Goal: Task Accomplishment & Management: Manage account settings

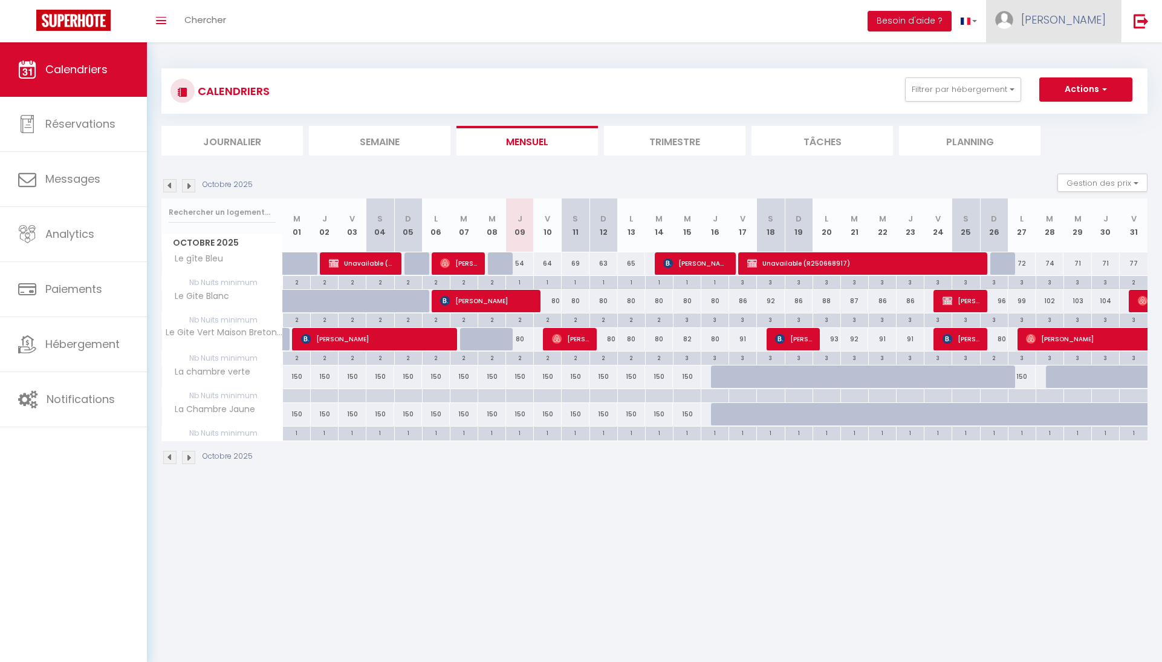
click at [1035, 24] on span "[PERSON_NAME]" at bounding box center [1064, 19] width 85 height 15
click at [1035, 56] on link "Paramètres" at bounding box center [1073, 60] width 90 height 21
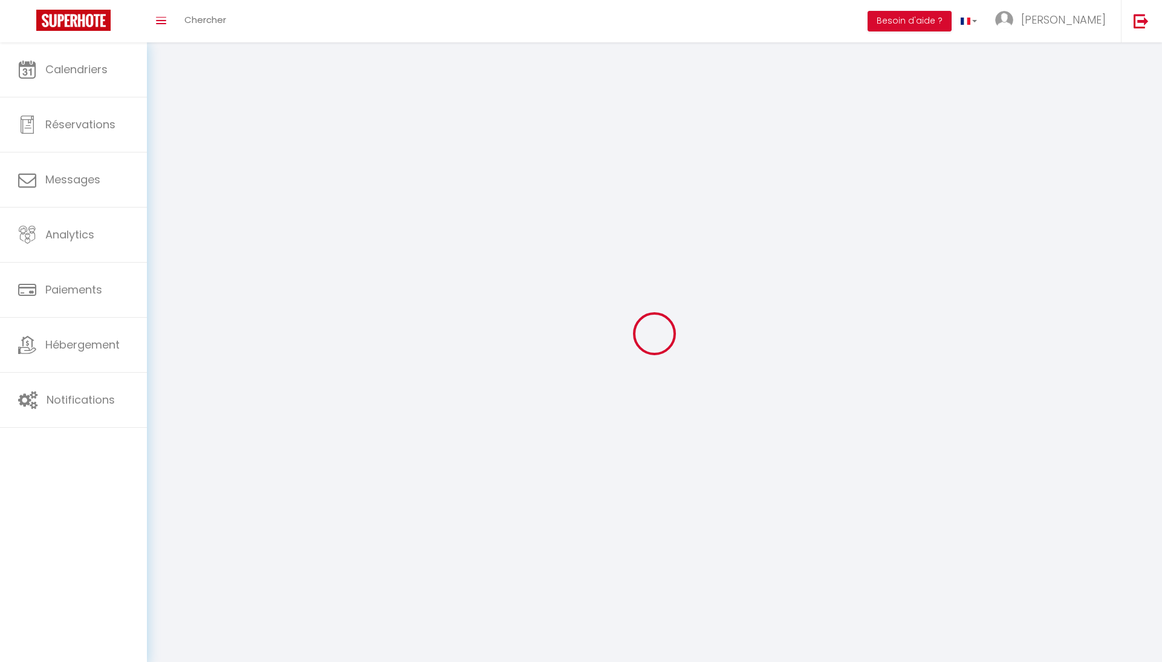
type input "ZXSt6baaXH69PcJP22bHc5dJk"
type input "YyJmAm0ZhYYATl9FzFxsyKQ15"
type input "[URL][DOMAIN_NAME]"
select select "28"
select select "fr"
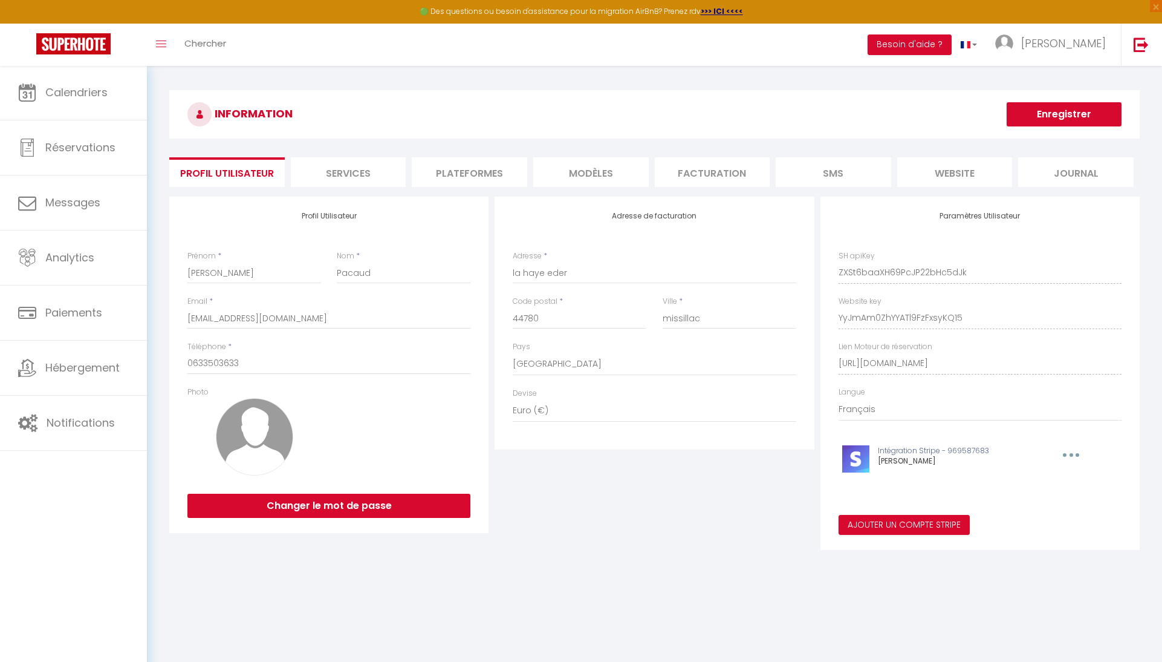
click at [688, 178] on li "Facturation" at bounding box center [713, 172] width 116 height 30
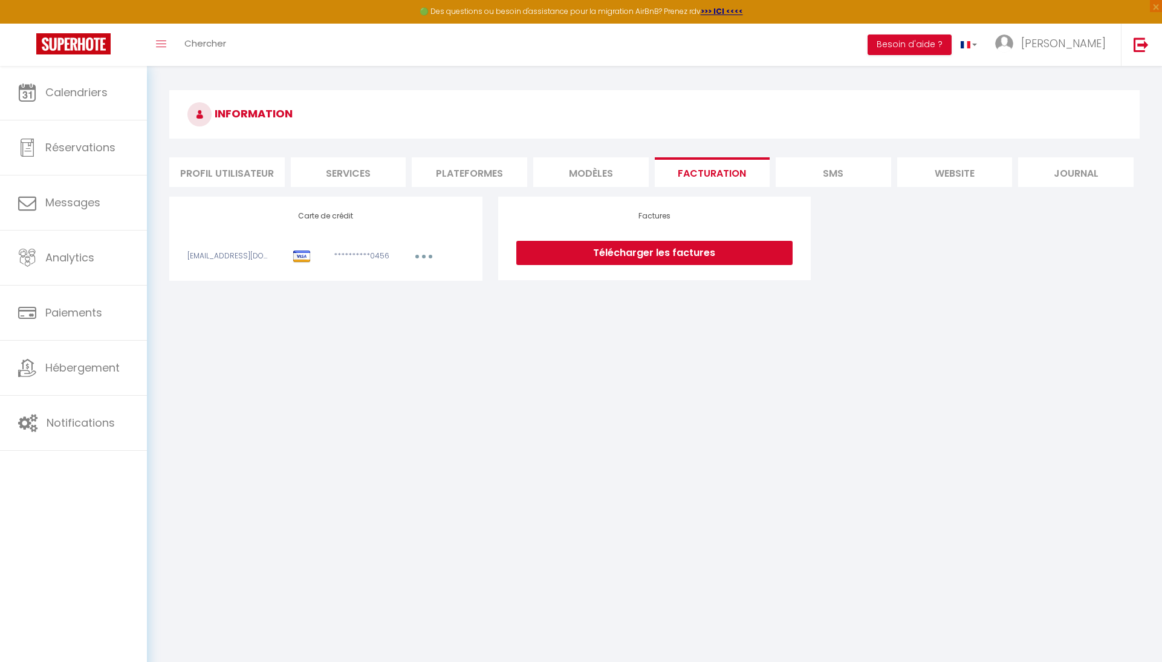
click at [645, 250] on link "Télécharger les factures" at bounding box center [655, 253] width 276 height 24
click at [898, 213] on div "**********" at bounding box center [654, 239] width 986 height 84
click at [560, 174] on li "MODÈLES" at bounding box center [591, 172] width 116 height 30
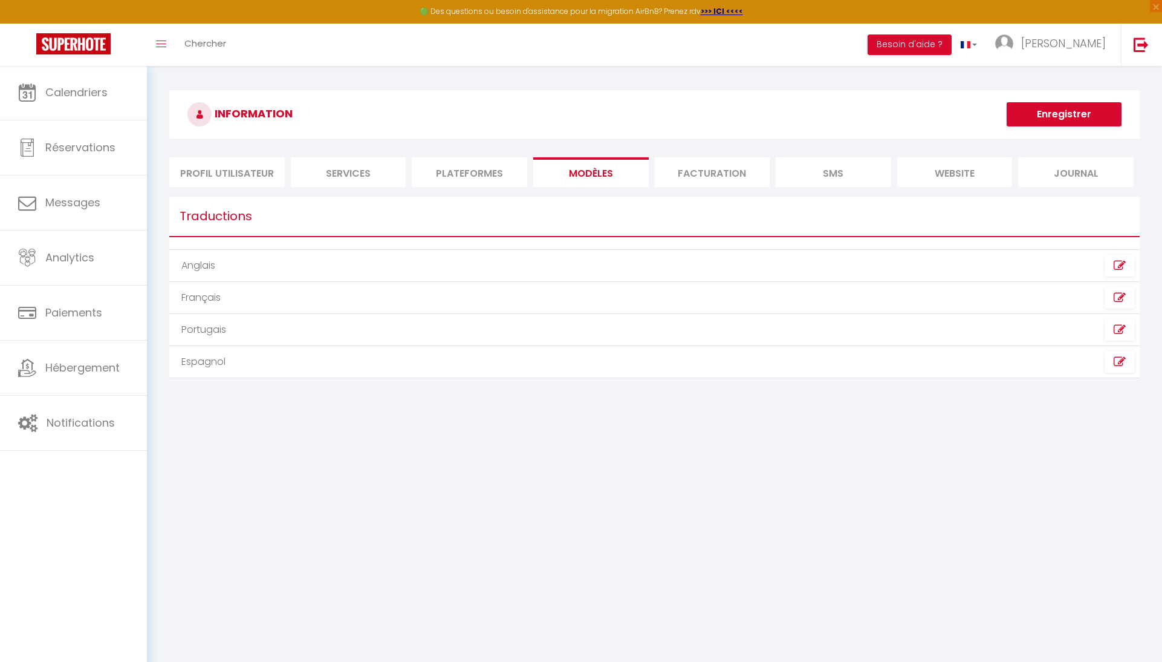
click at [676, 169] on li "Facturation" at bounding box center [713, 172] width 116 height 30
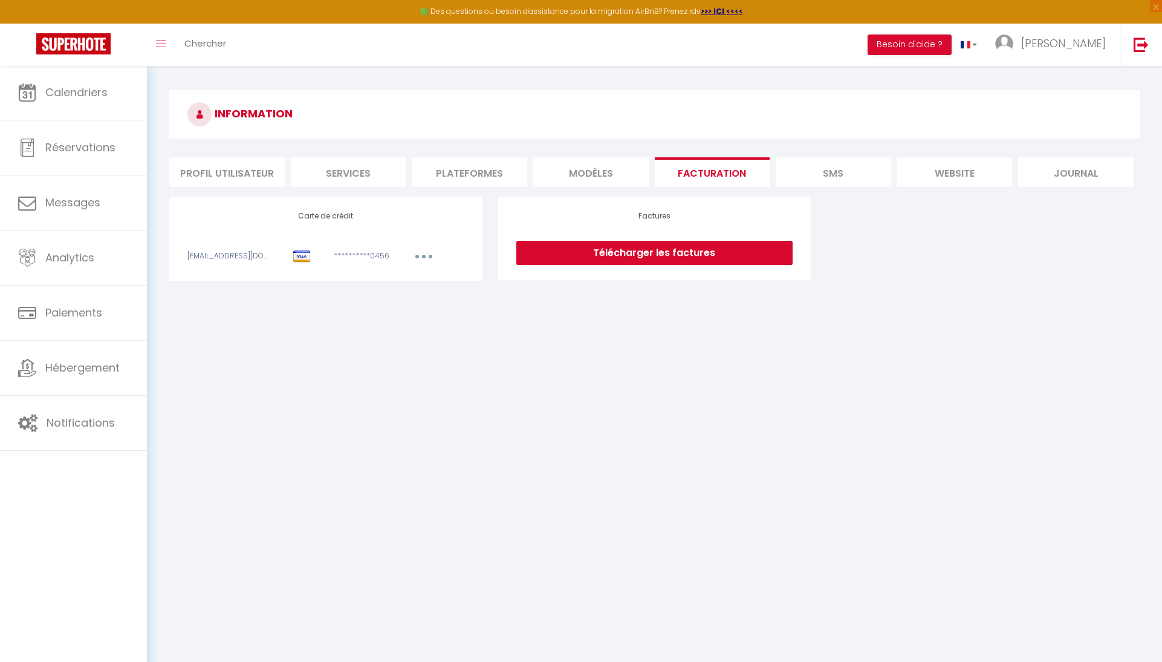
click at [685, 252] on link "Télécharger les factures" at bounding box center [655, 253] width 276 height 24
click at [618, 173] on li "MODÈLES" at bounding box center [591, 172] width 116 height 30
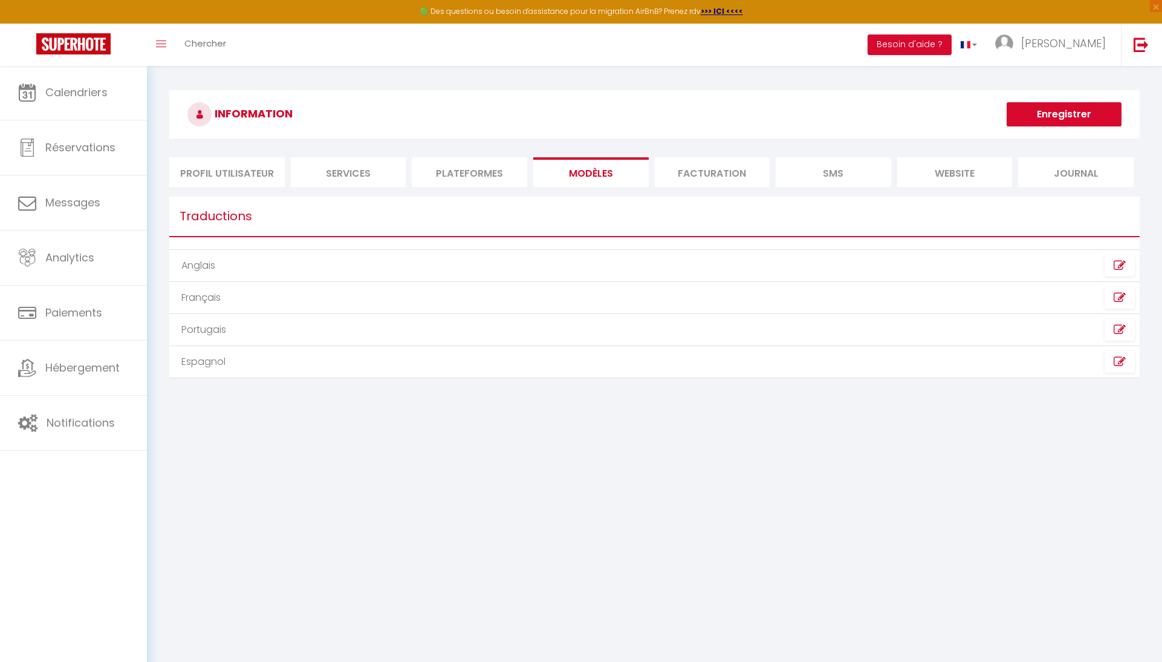
drag, startPoint x: 249, startPoint y: 171, endPoint x: 302, endPoint y: 168, distance: 53.3
click at [249, 171] on li "Profil Utilisateur" at bounding box center [227, 172] width 116 height 30
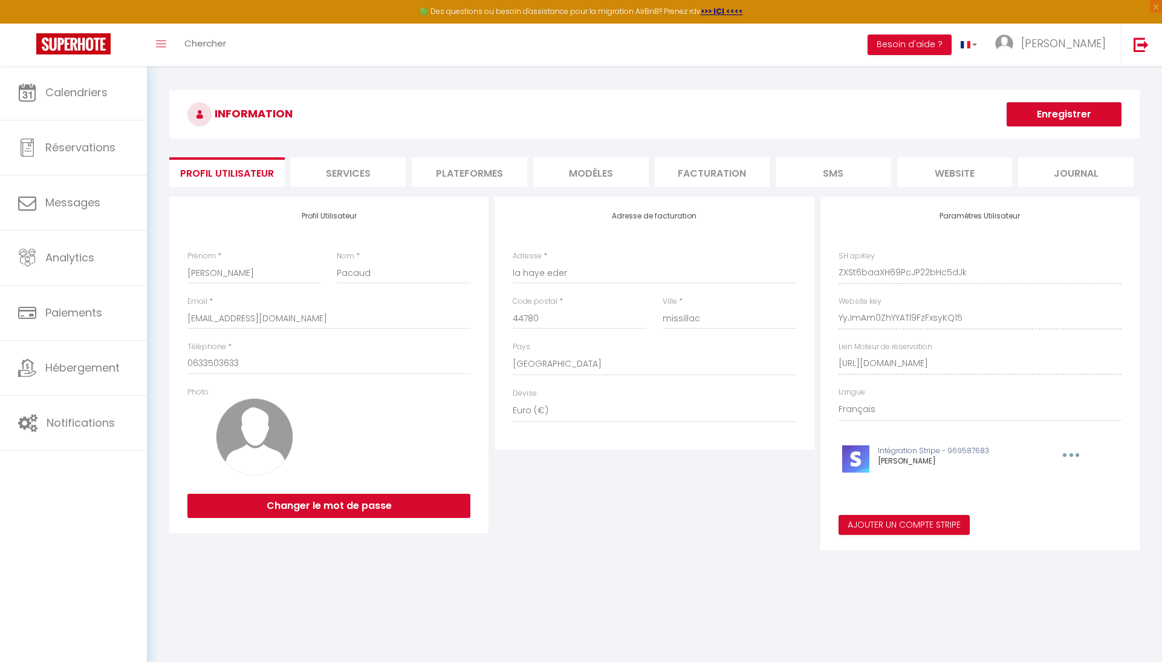
click at [836, 174] on li "SMS" at bounding box center [834, 172] width 116 height 30
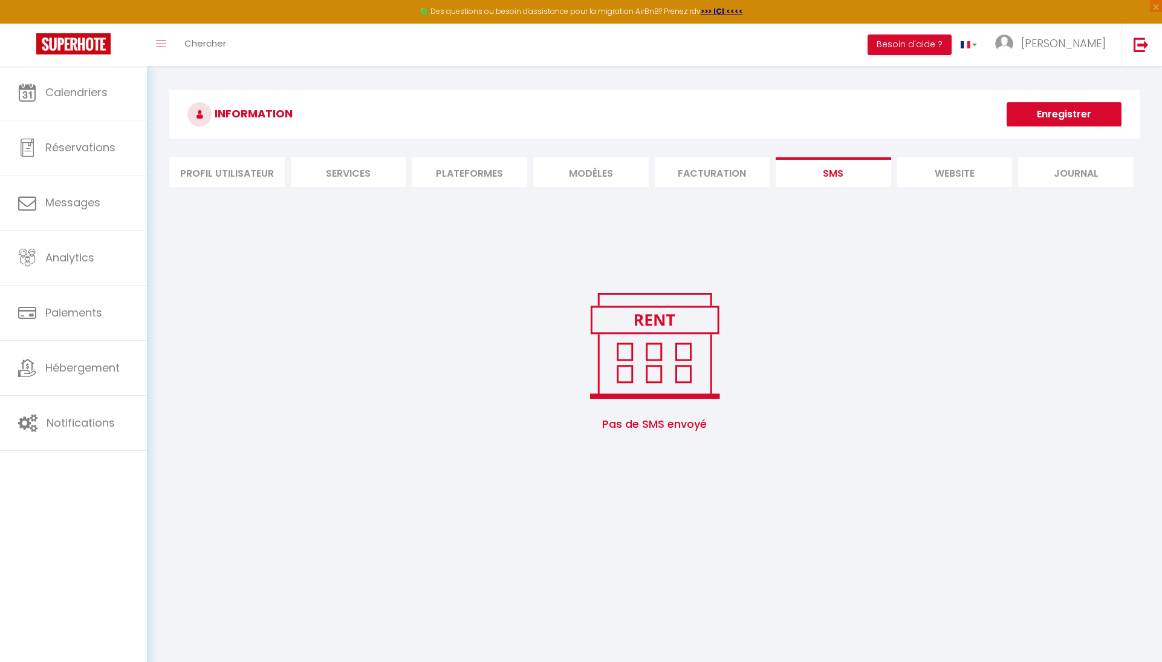
click at [943, 169] on li "website" at bounding box center [956, 172] width 116 height 30
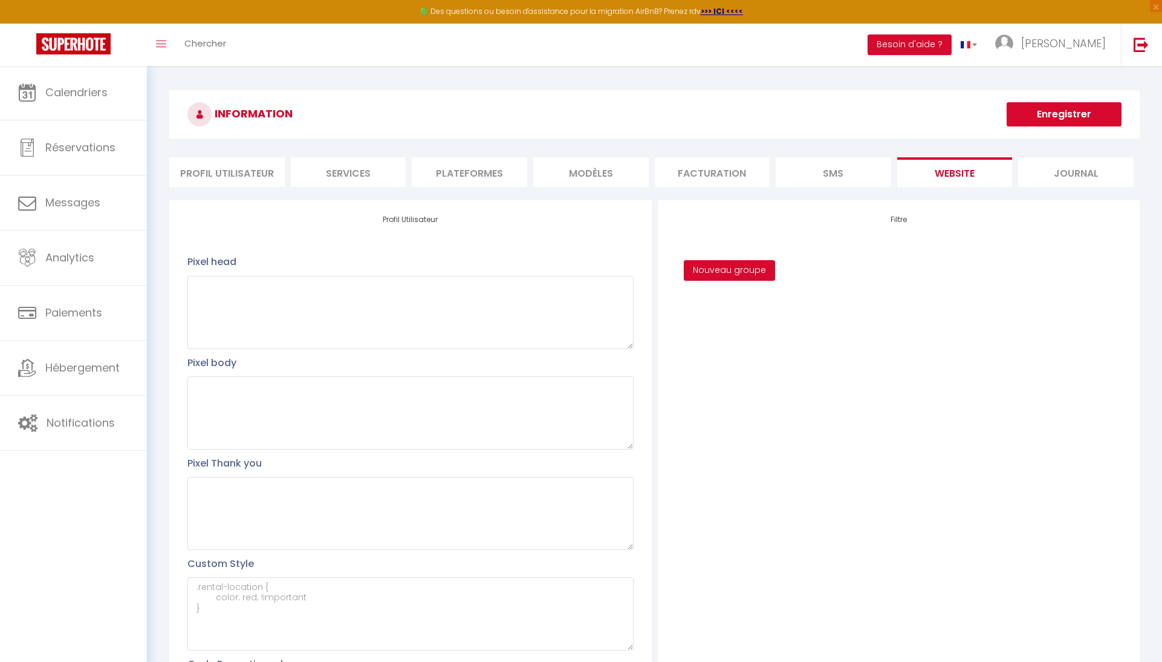
drag, startPoint x: 734, startPoint y: 169, endPoint x: 686, endPoint y: 168, distance: 47.8
click at [734, 169] on li "Facturation" at bounding box center [713, 172] width 116 height 30
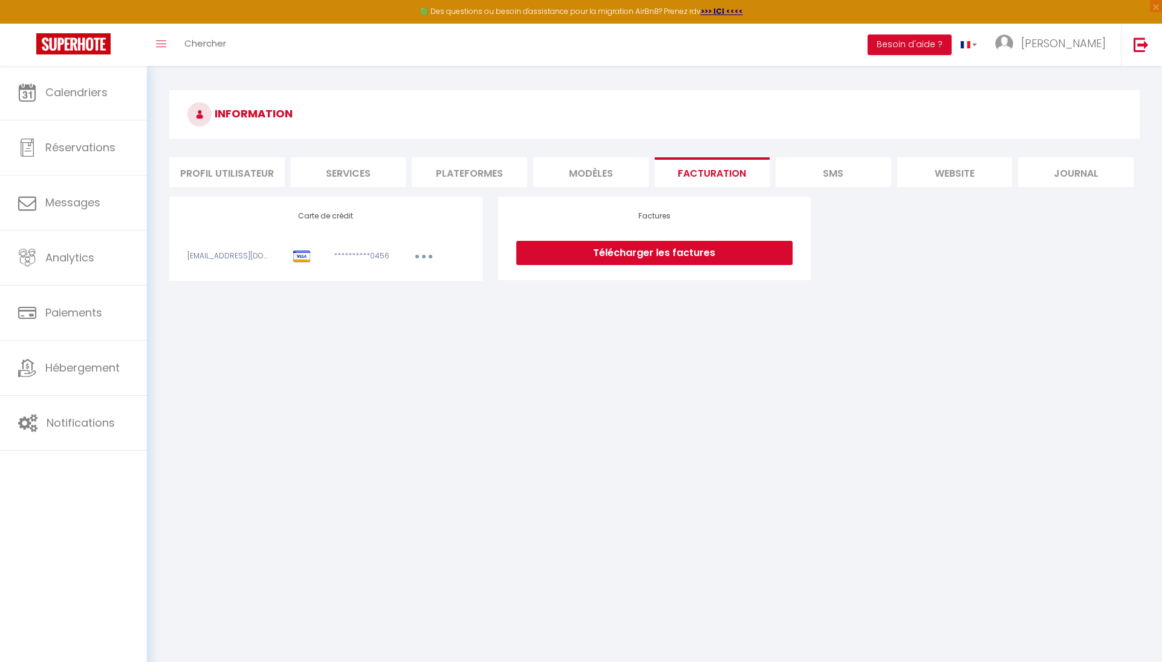
click at [580, 174] on li "MODÈLES" at bounding box center [591, 172] width 116 height 30
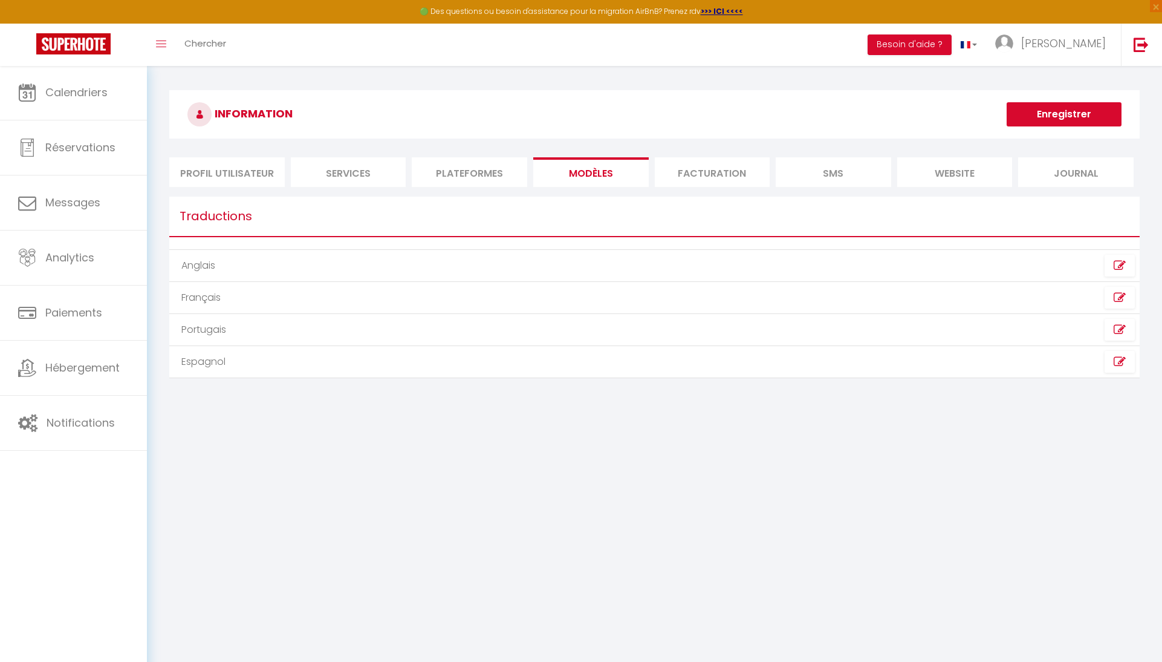
click at [395, 174] on li "Services" at bounding box center [349, 172] width 116 height 30
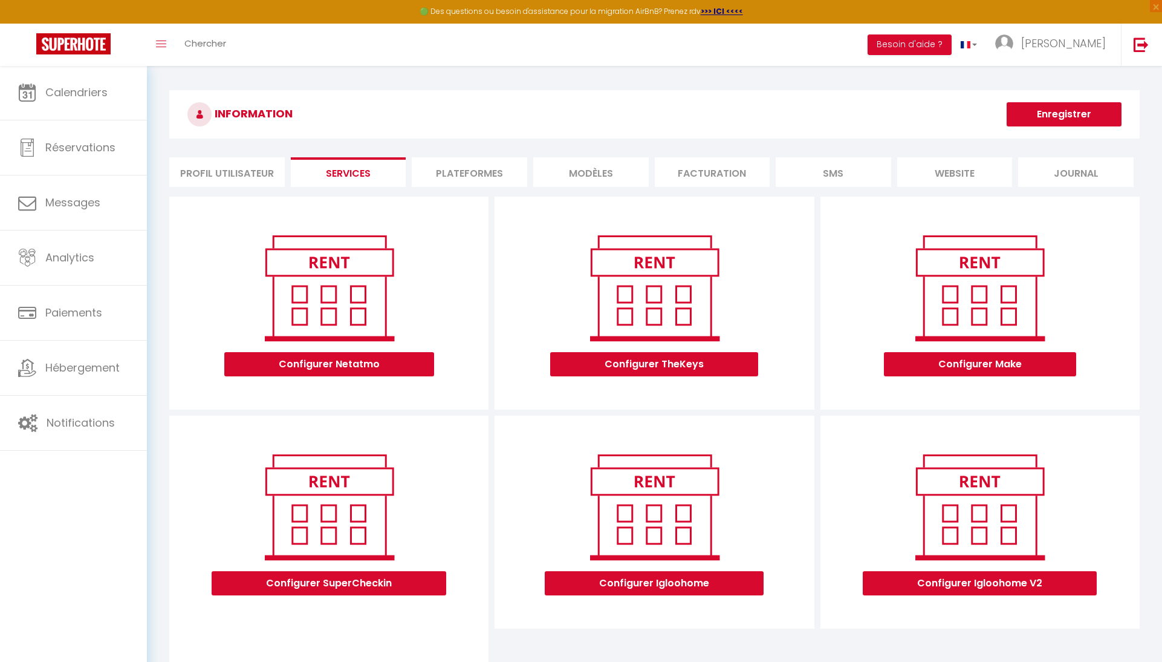
click at [460, 176] on li "Plateformes" at bounding box center [470, 172] width 116 height 30
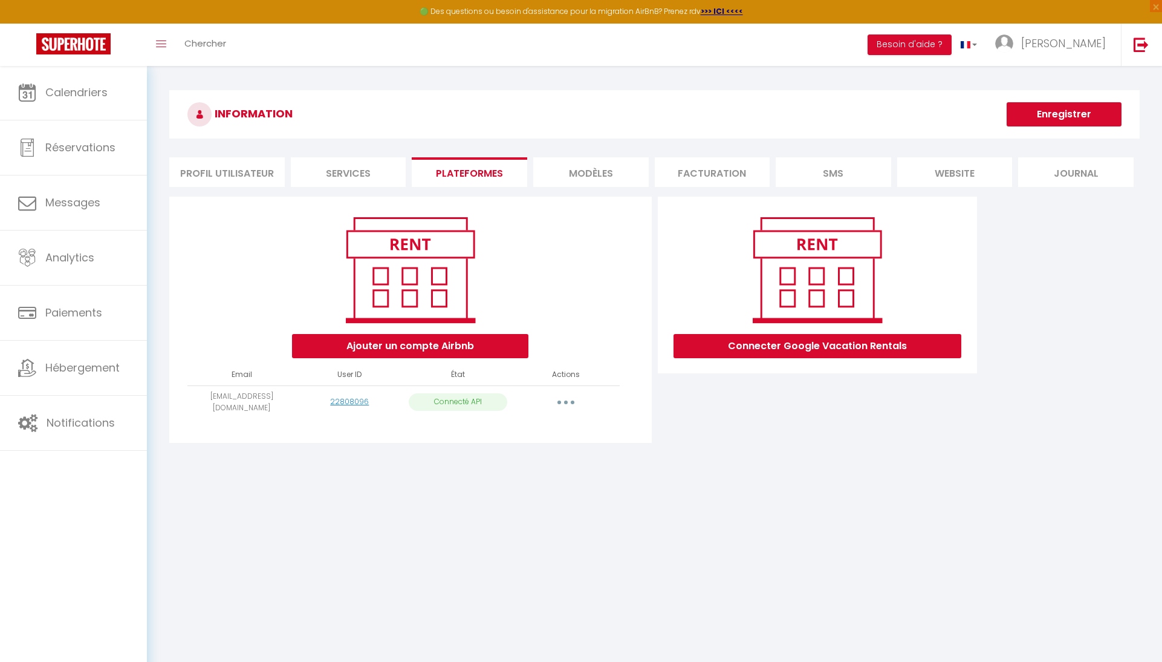
click at [729, 171] on li "Facturation" at bounding box center [713, 172] width 116 height 30
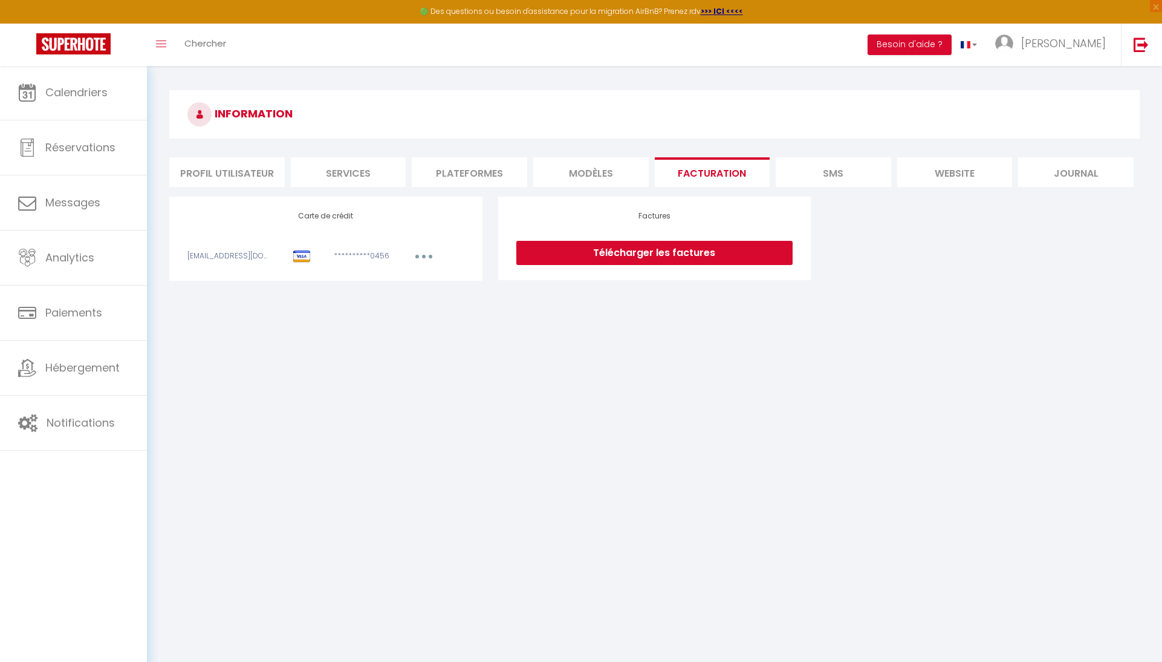
click at [684, 247] on link "Télécharger les factures" at bounding box center [655, 253] width 276 height 24
click at [754, 176] on li "Facturation" at bounding box center [713, 172] width 116 height 30
click at [639, 169] on li "MODÈLES" at bounding box center [591, 172] width 116 height 30
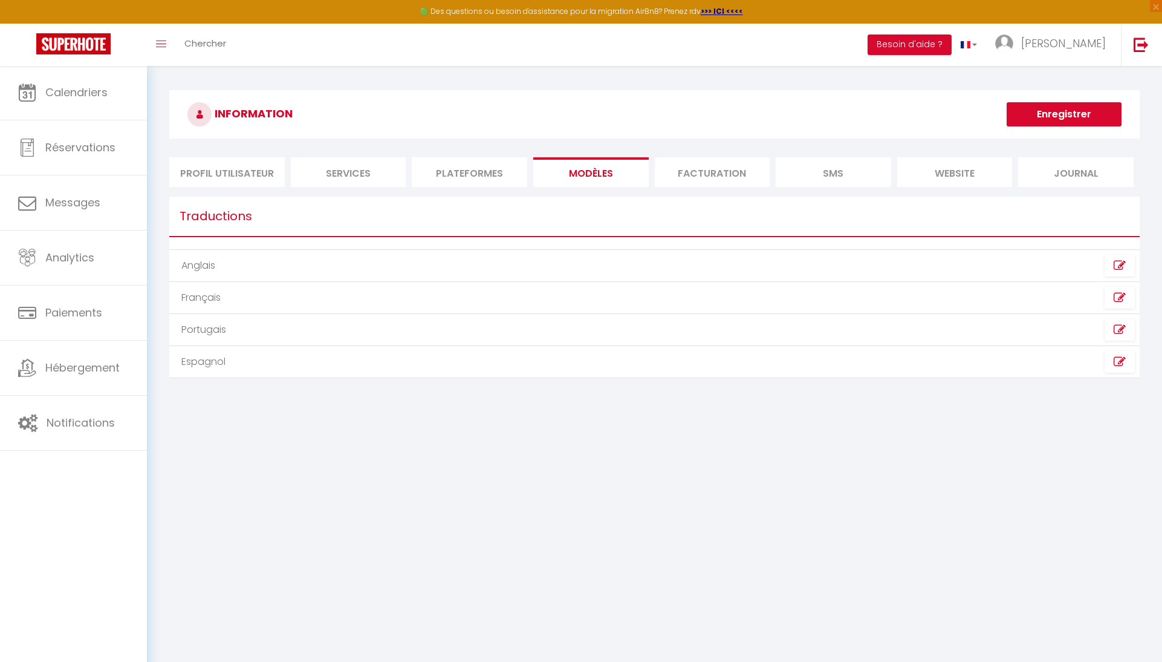
click at [582, 171] on li "MODÈLES" at bounding box center [591, 172] width 116 height 30
click at [229, 163] on li "Profil Utilisateur" at bounding box center [227, 172] width 116 height 30
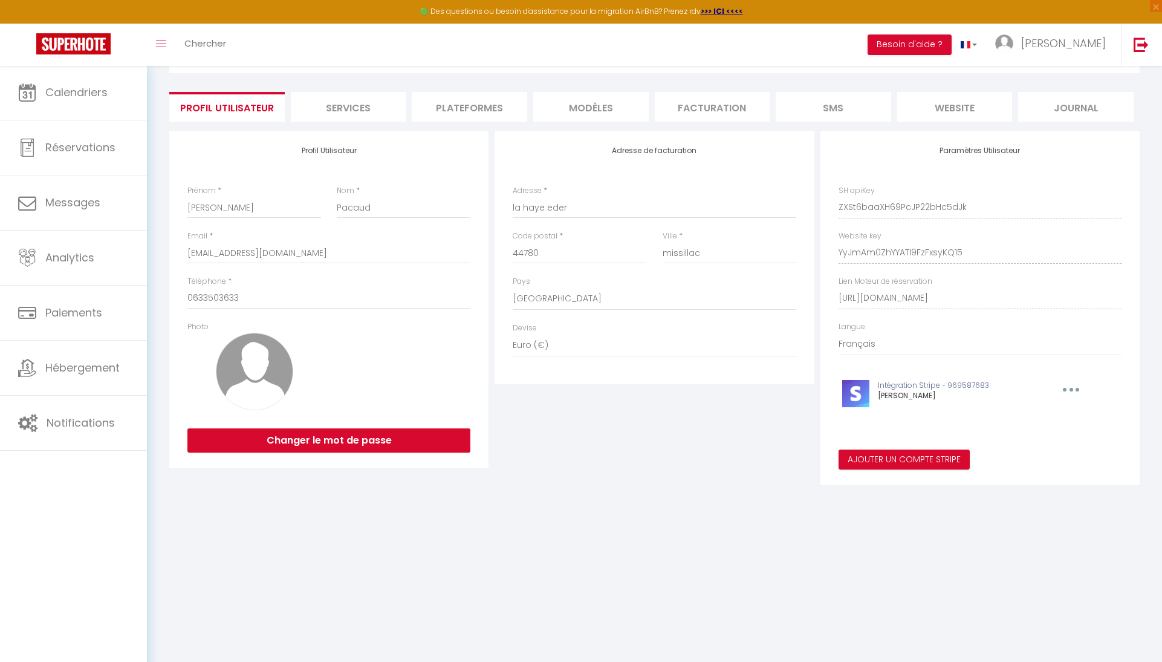
scroll to position [65, 0]
click at [75, 325] on link "Paiements" at bounding box center [73, 312] width 147 height 54
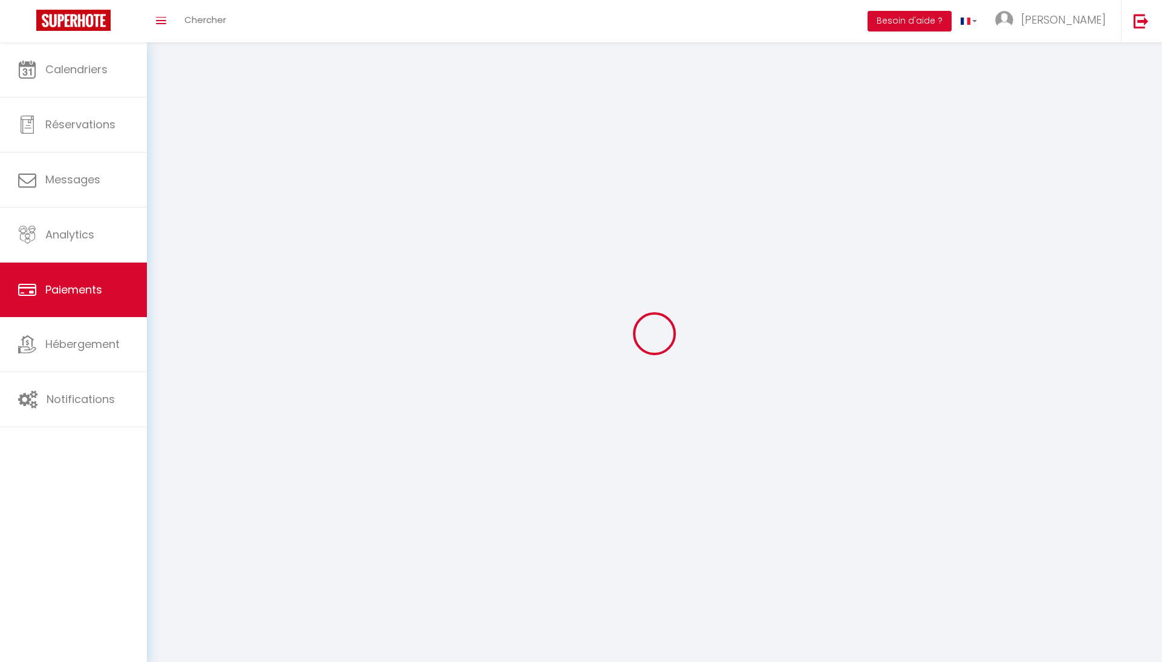
select select "2"
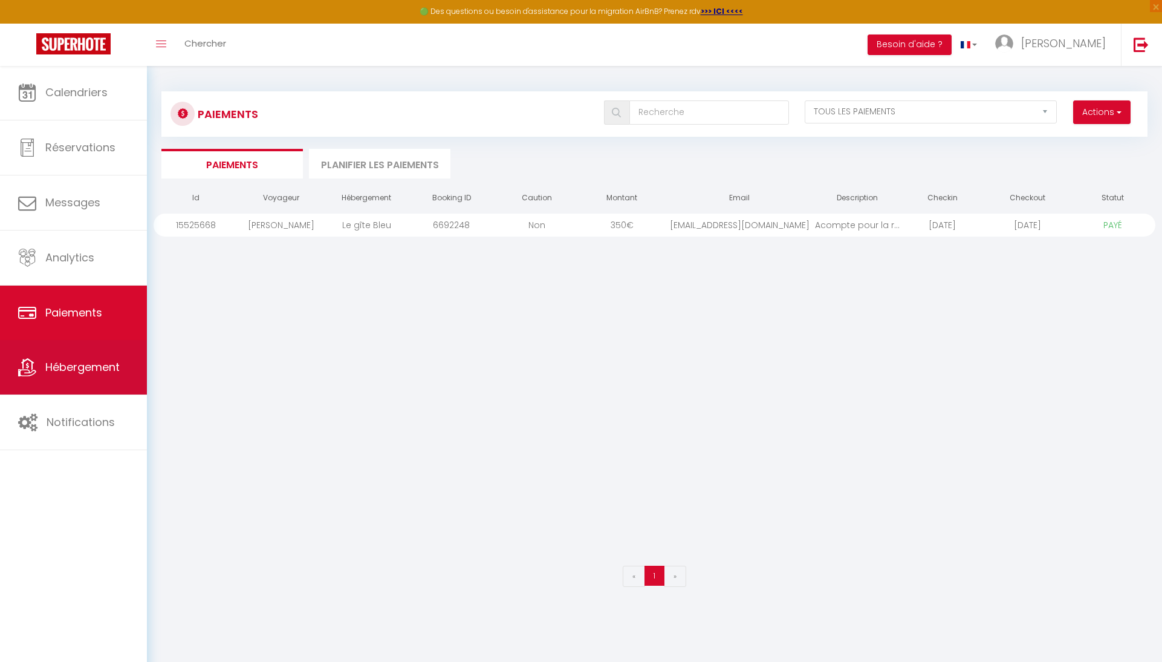
click at [74, 363] on span "Hébergement" at bounding box center [82, 366] width 74 height 15
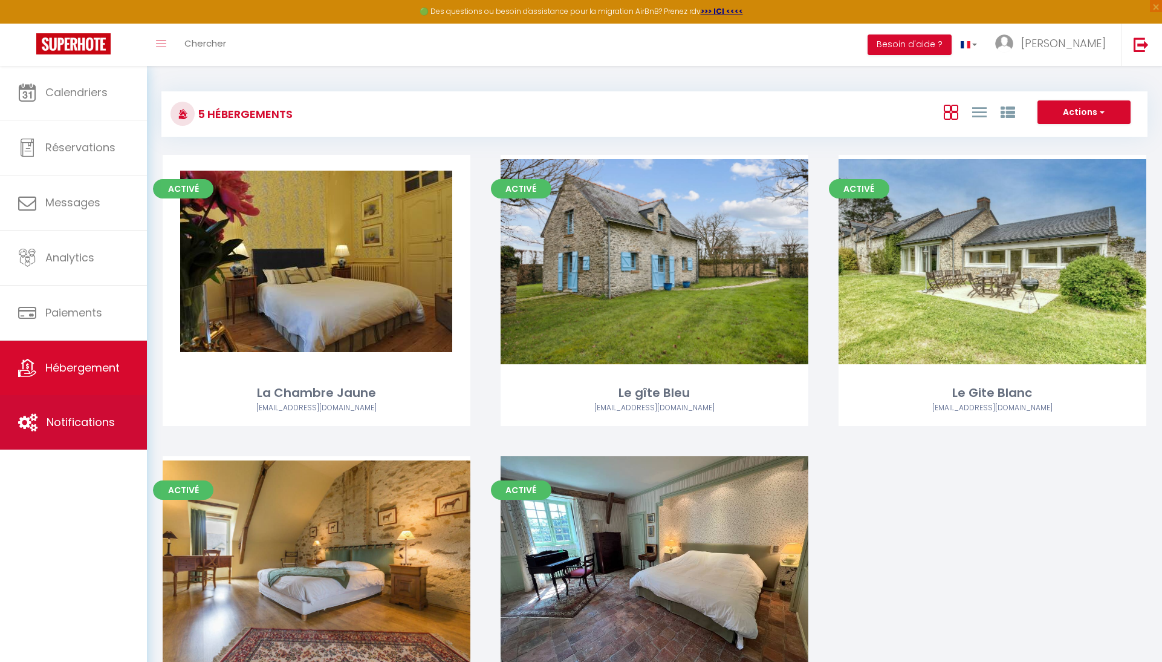
click at [77, 412] on link "Notifications" at bounding box center [73, 422] width 147 height 54
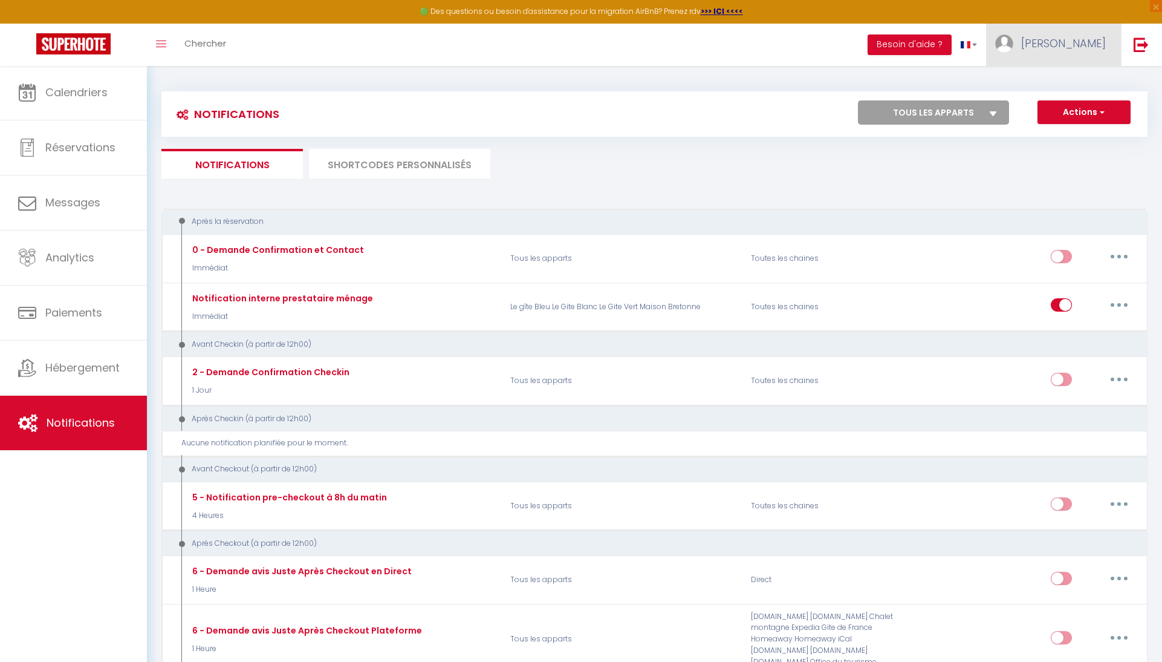
click at [1035, 49] on span "[PERSON_NAME]" at bounding box center [1064, 43] width 85 height 15
click at [1035, 75] on link "Paramètres" at bounding box center [1073, 84] width 90 height 21
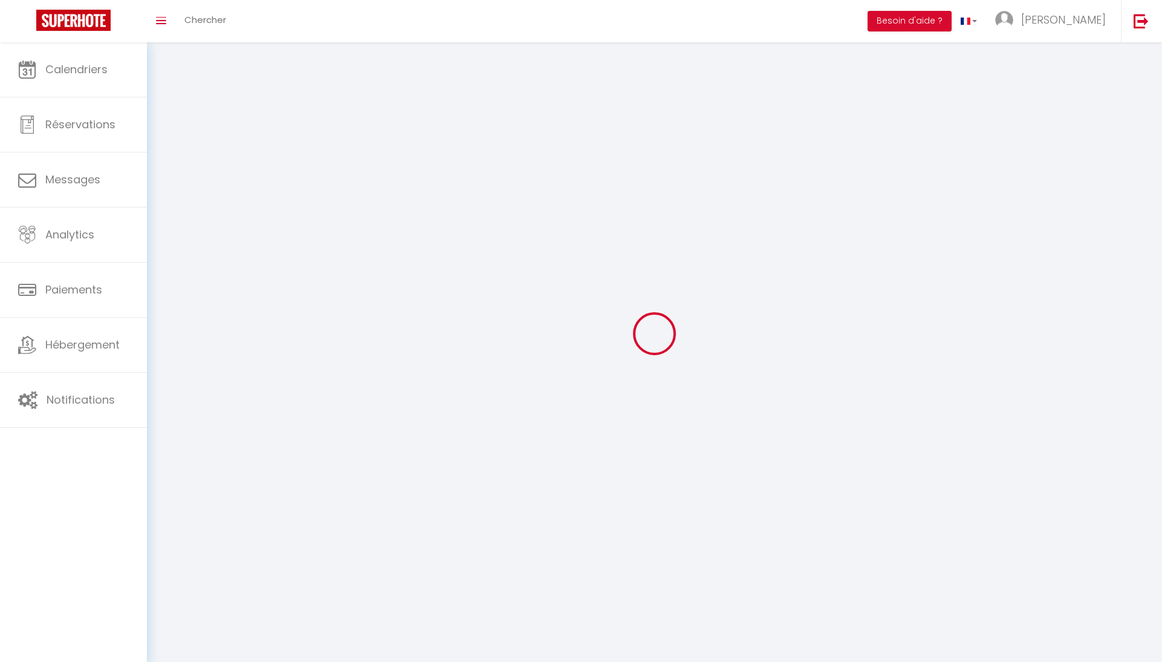
type input "[PERSON_NAME]"
type input "Pacaud"
type input "0633503633"
type input "la haye eder"
type input "44780"
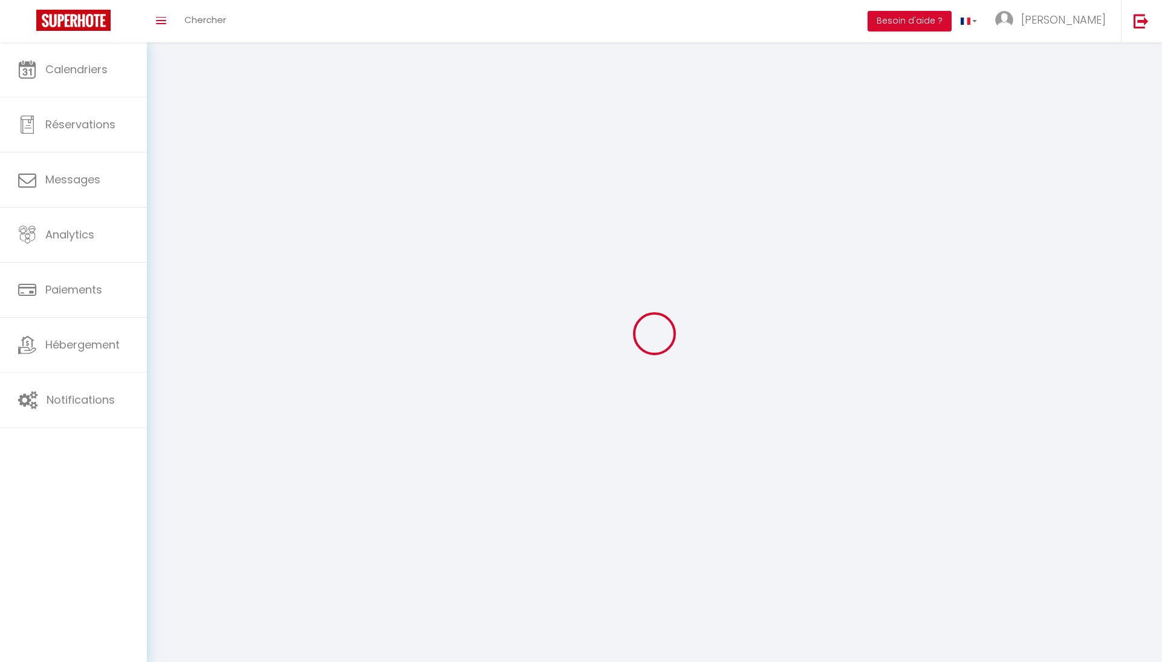
type input "missillac"
type input "ZXSt6baaXH69PcJP22bHc5dJk"
type input "YyJmAm0ZhYYATl9FzFxsyKQ15"
type input "ZXSt6baaXH69PcJP22bHc5dJk"
type input "YyJmAm0ZhYYATl9FzFxsyKQ15"
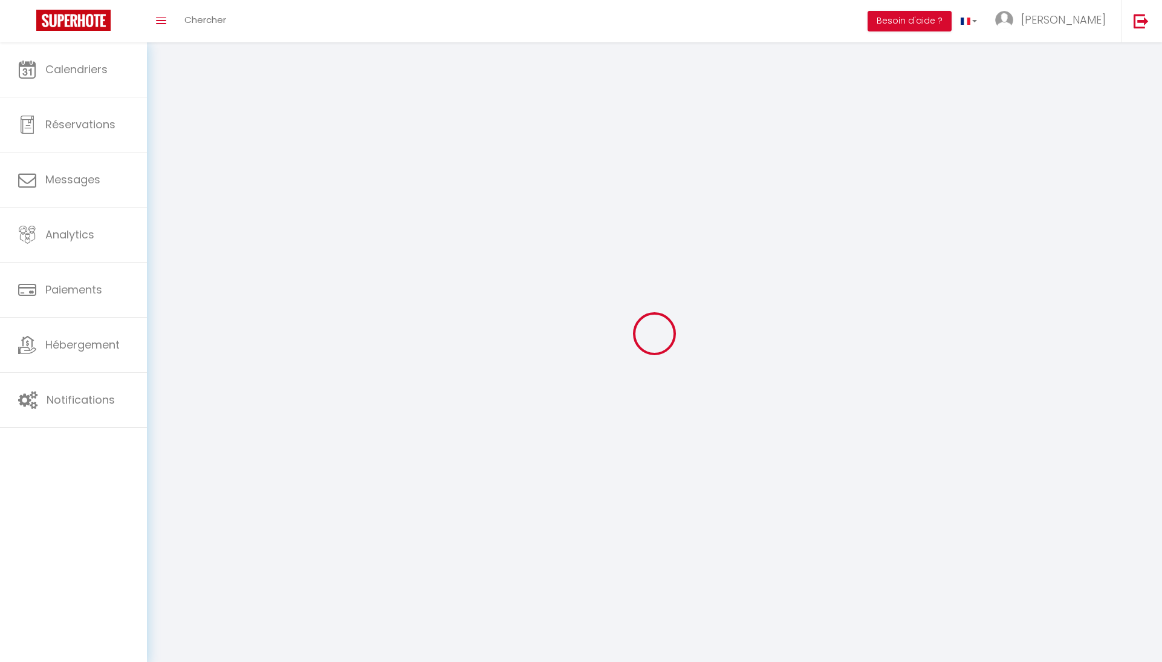
type input "[URL][DOMAIN_NAME]"
select select "28"
select select "fr"
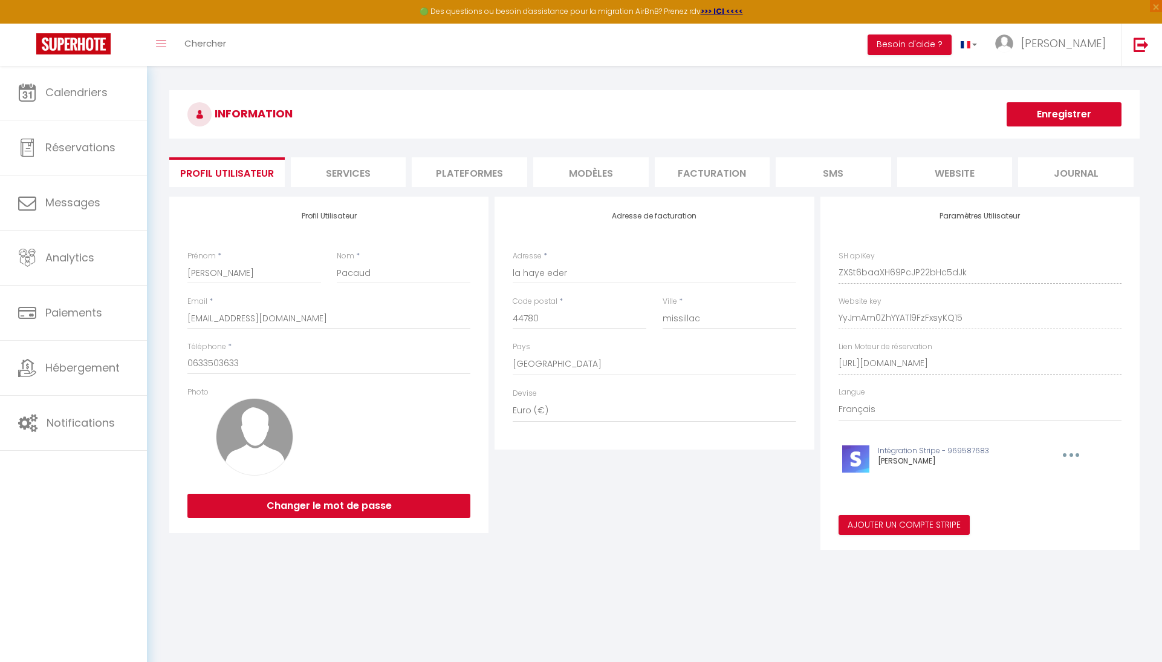
click at [688, 179] on li "Facturation" at bounding box center [713, 172] width 116 height 30
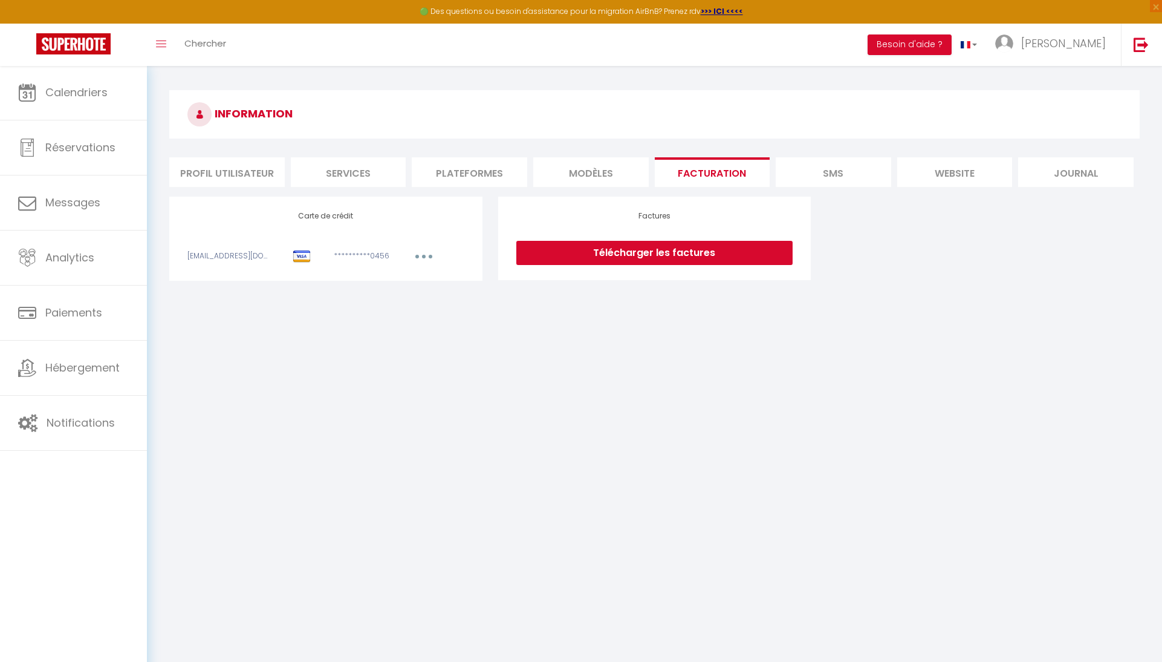
click at [601, 168] on li "MODÈLES" at bounding box center [591, 172] width 116 height 30
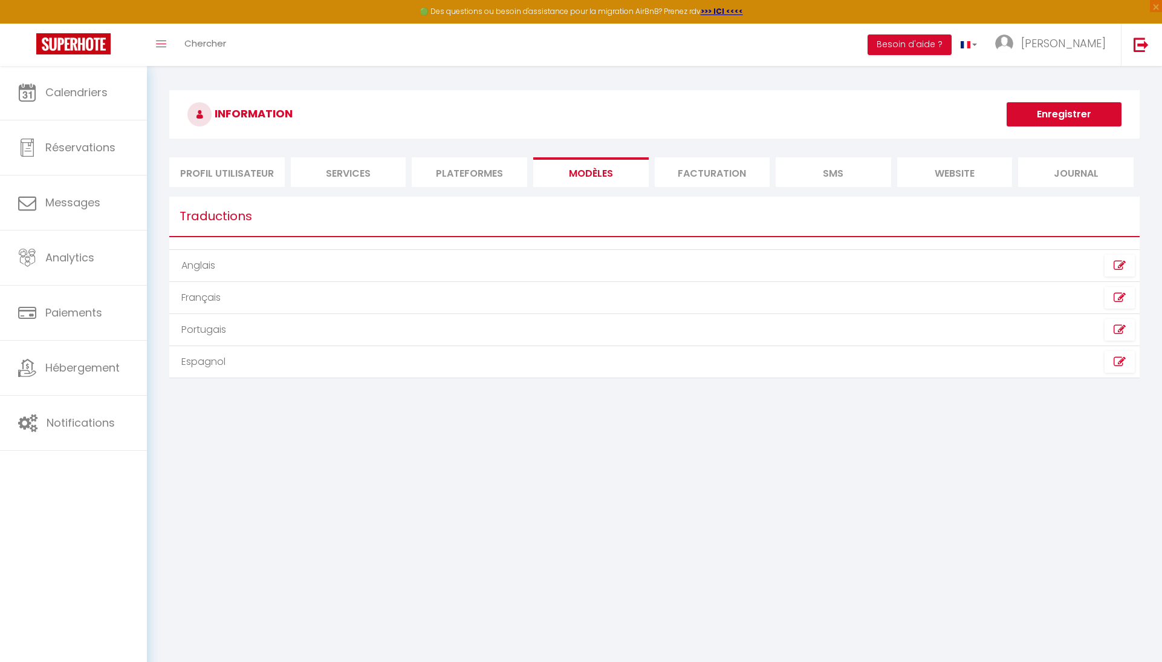
click at [703, 164] on li "Facturation" at bounding box center [713, 172] width 116 height 30
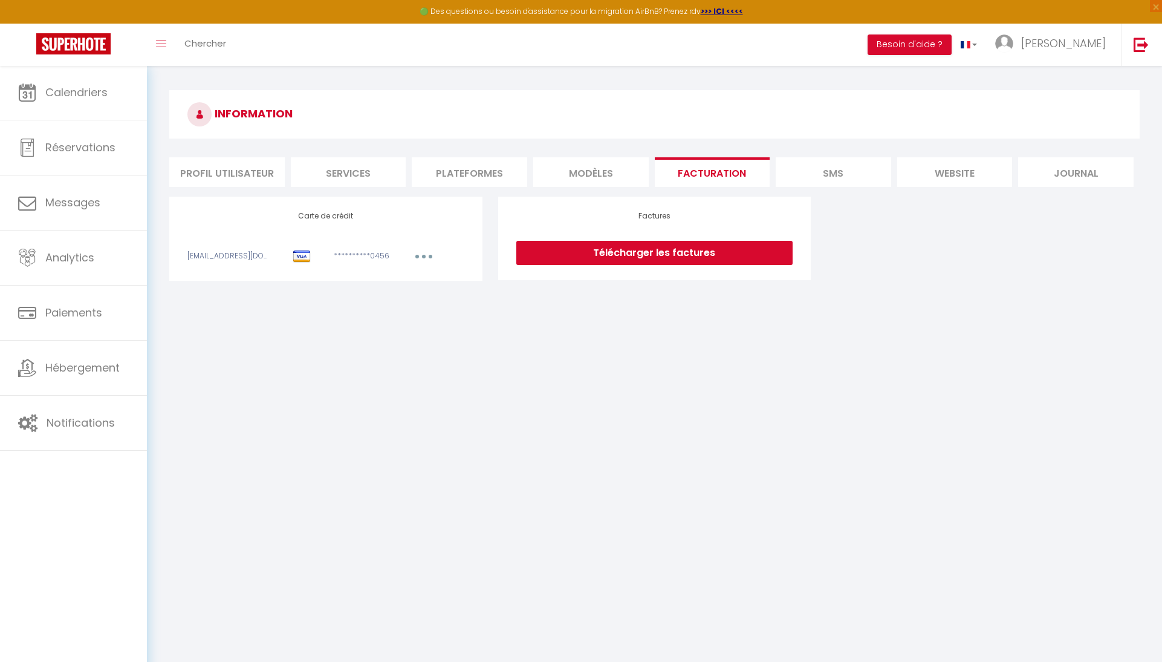
click at [449, 178] on li "Plateformes" at bounding box center [470, 172] width 116 height 30
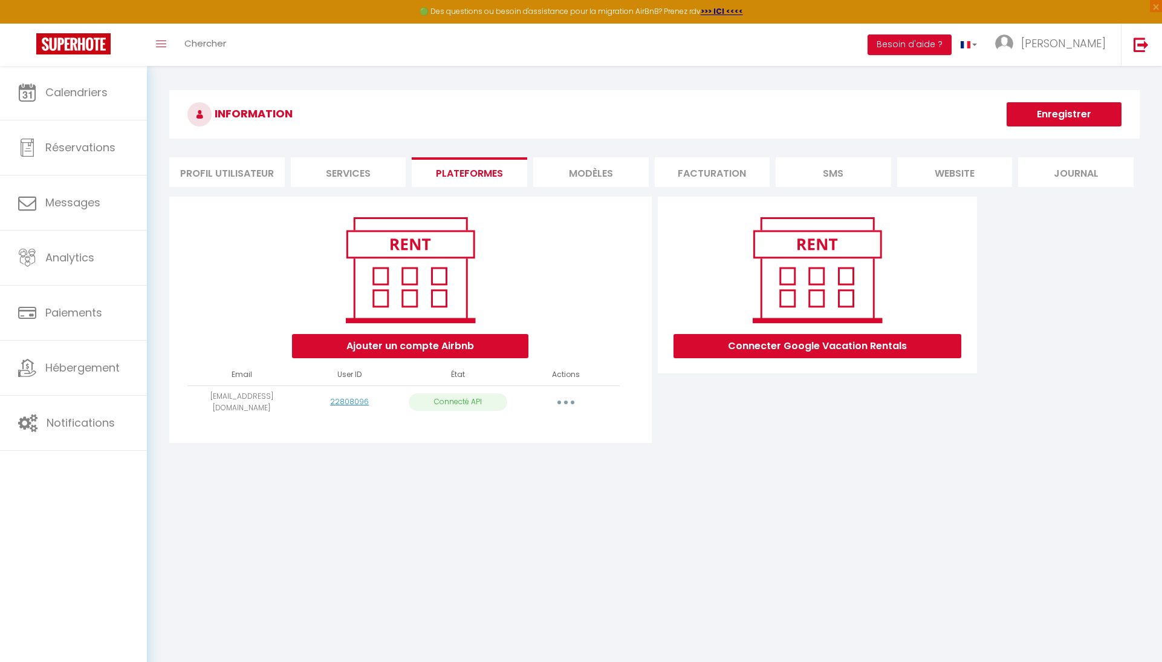
click at [373, 180] on li "Services" at bounding box center [349, 172] width 116 height 30
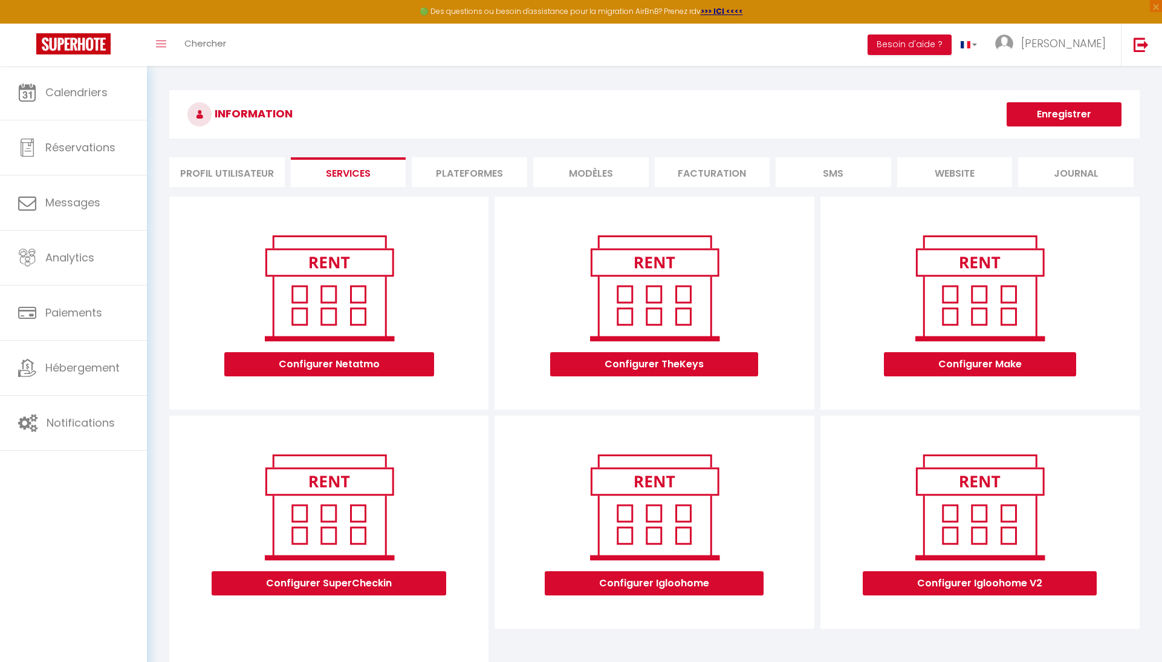
drag, startPoint x: 247, startPoint y: 173, endPoint x: 515, endPoint y: 148, distance: 269.7
click at [247, 172] on li "Profil Utilisateur" at bounding box center [227, 172] width 116 height 30
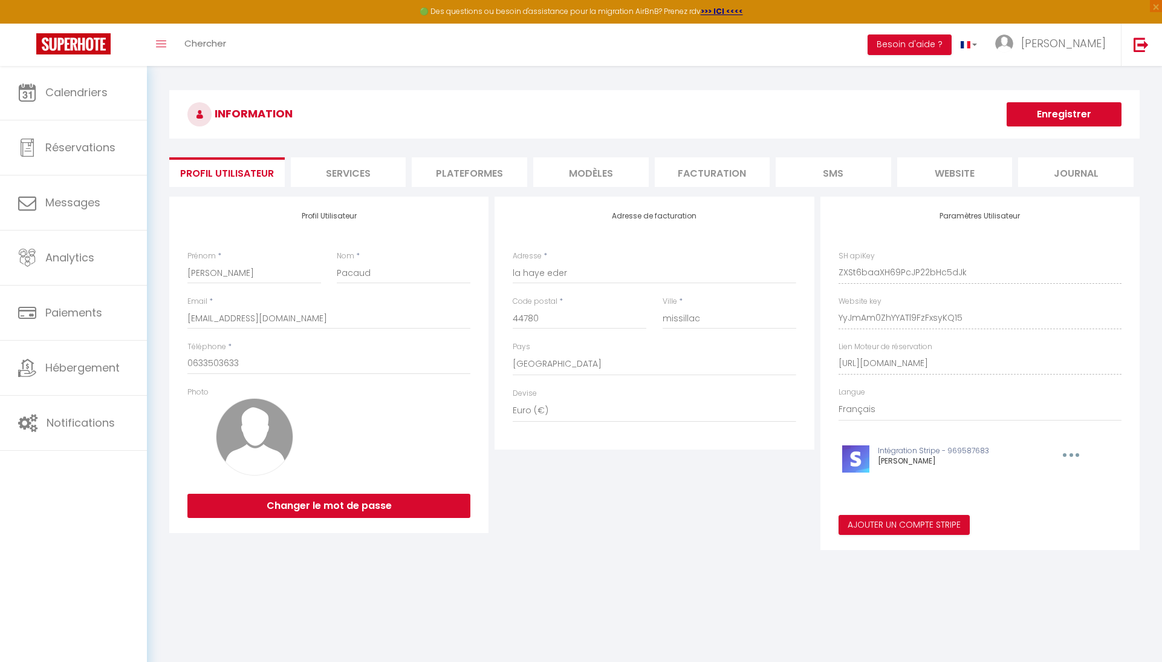
click at [1035, 167] on li "Journal" at bounding box center [1077, 172] width 116 height 30
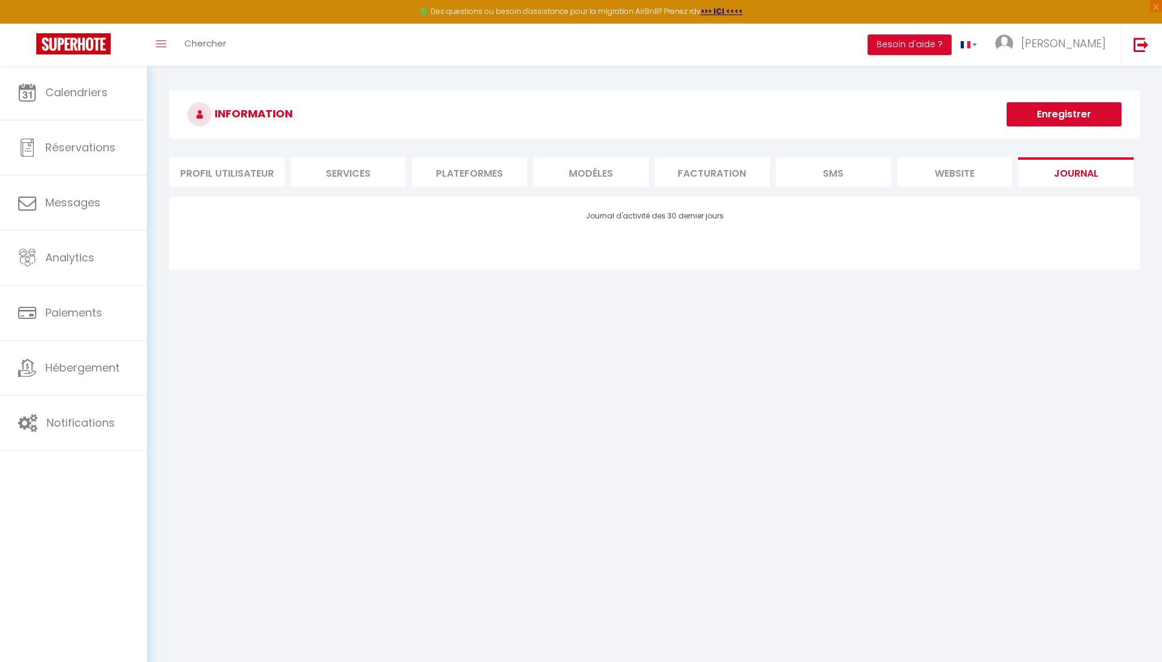
click at [942, 166] on li "website" at bounding box center [956, 172] width 116 height 30
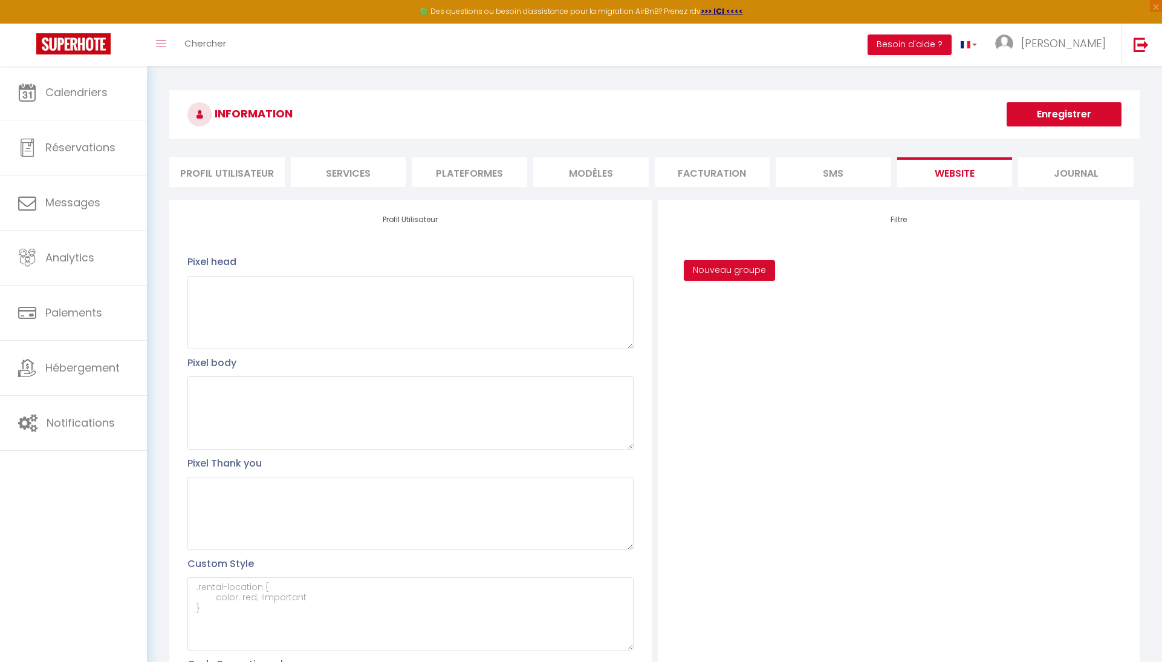
click at [852, 177] on li "SMS" at bounding box center [834, 172] width 116 height 30
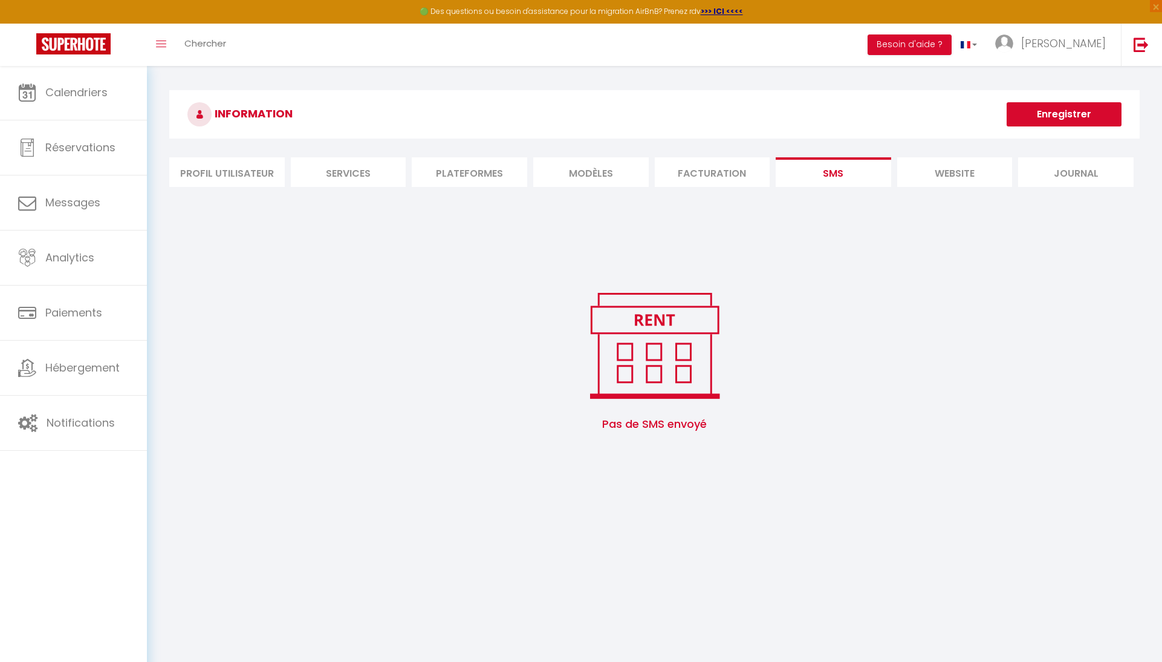
click at [748, 174] on li "Facturation" at bounding box center [713, 172] width 116 height 30
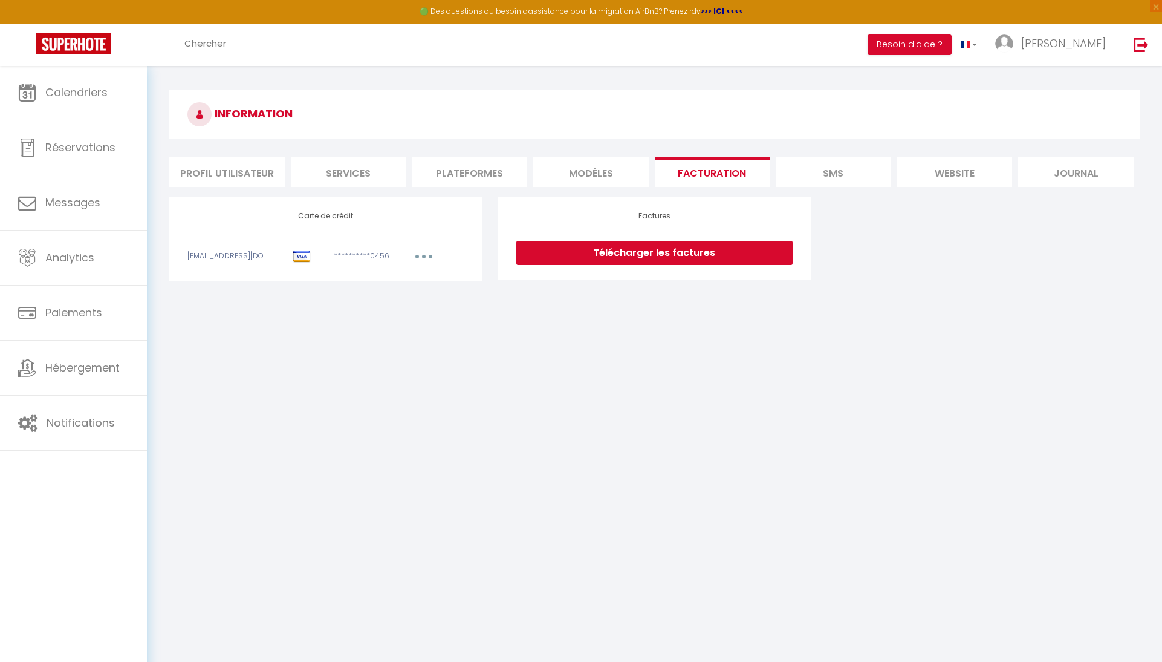
click at [566, 178] on li "MODÈLES" at bounding box center [591, 172] width 116 height 30
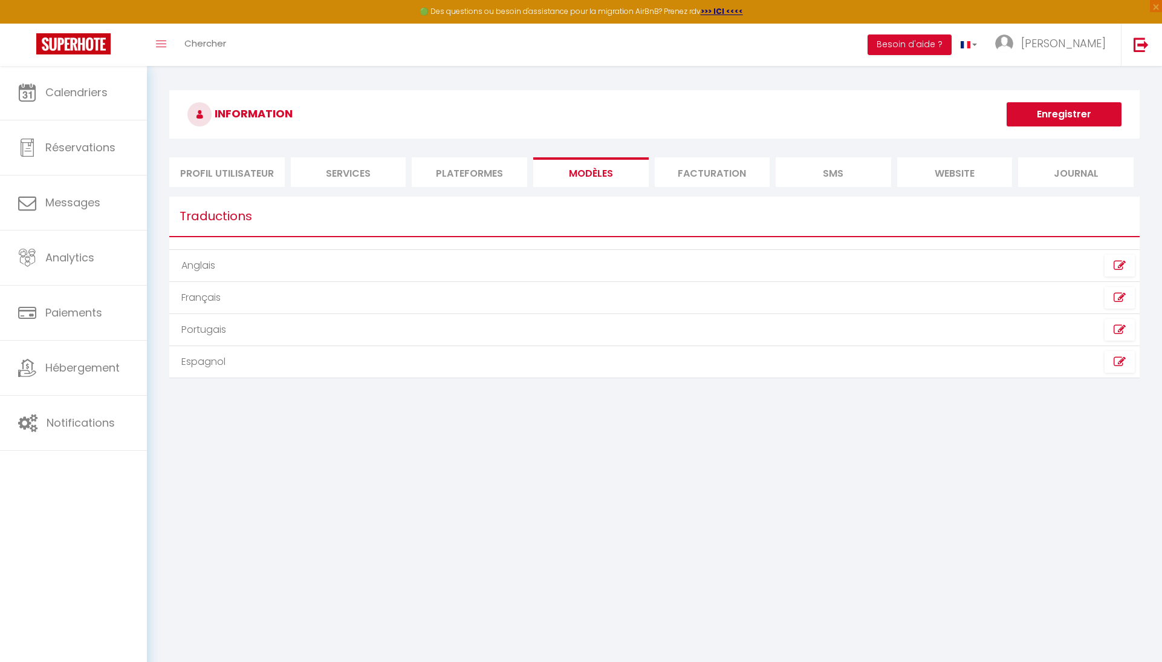
click at [464, 174] on li "Plateformes" at bounding box center [470, 172] width 116 height 30
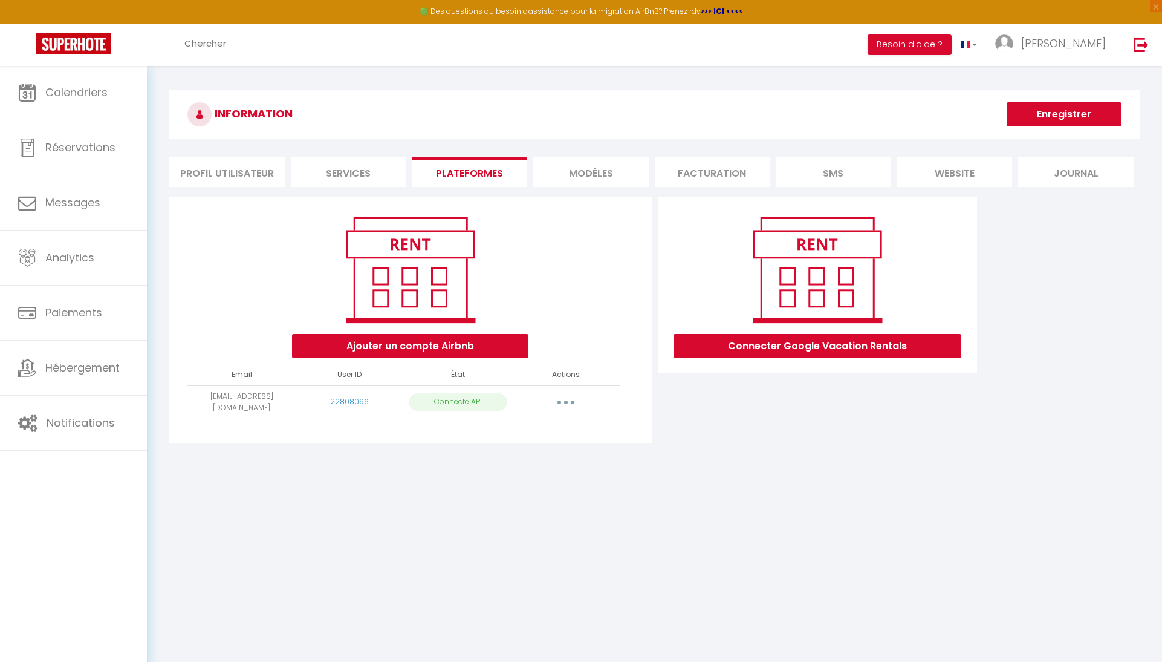
click at [362, 168] on li "Services" at bounding box center [349, 172] width 116 height 30
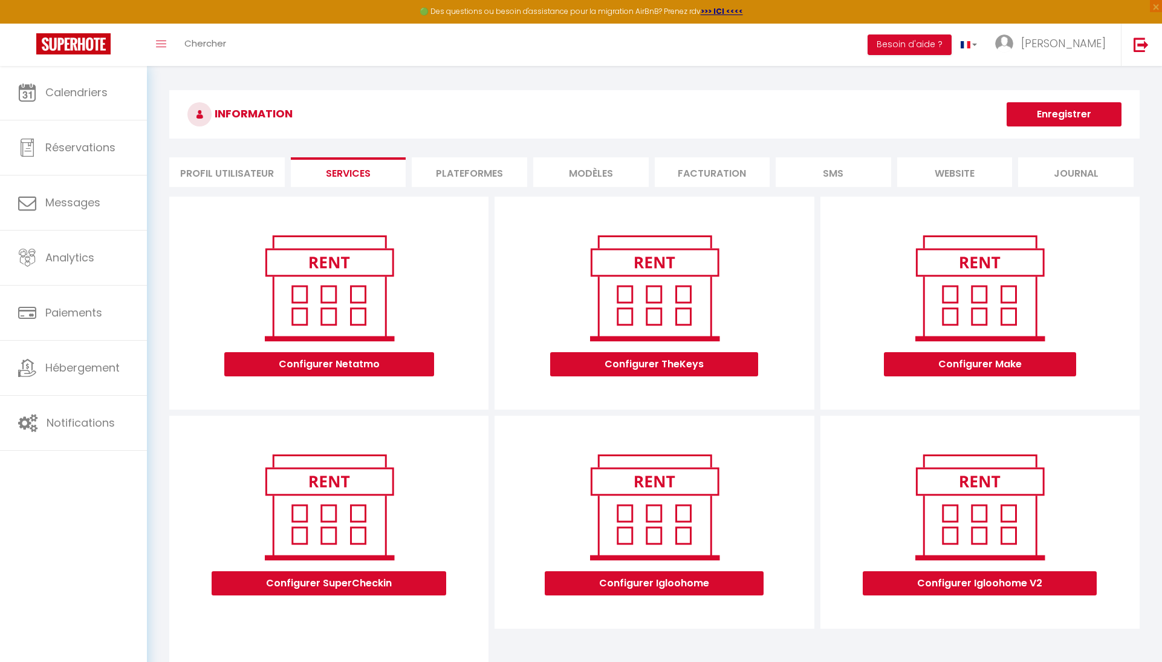
click at [233, 162] on li "Profil Utilisateur" at bounding box center [227, 172] width 116 height 30
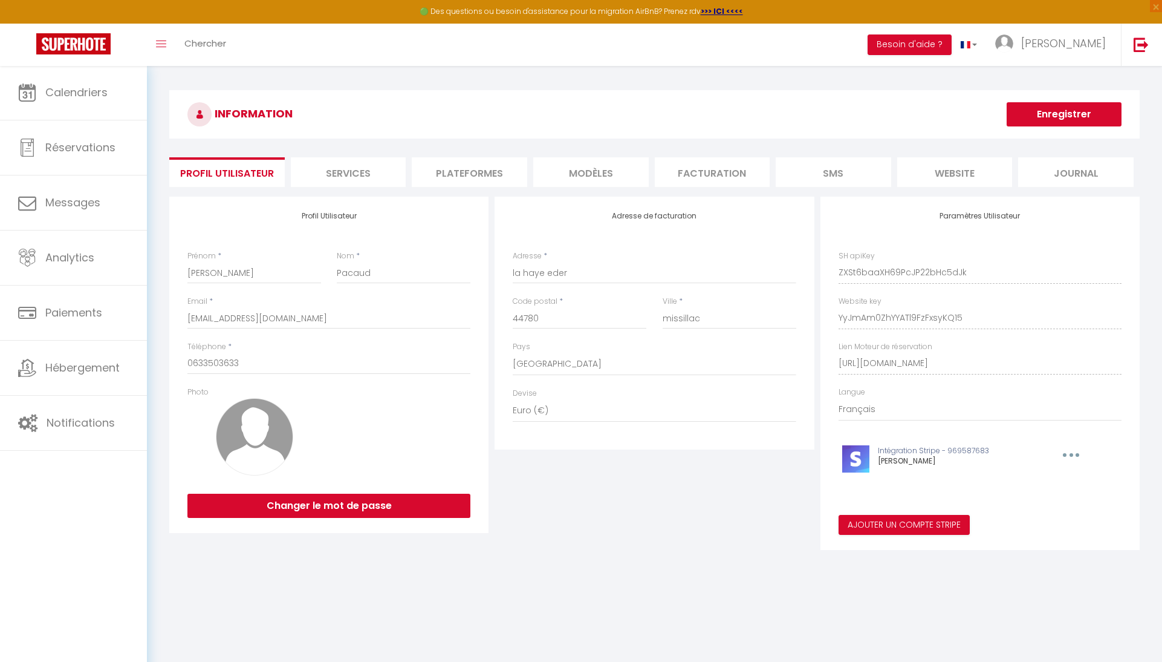
click at [696, 175] on li "Facturation" at bounding box center [713, 172] width 116 height 30
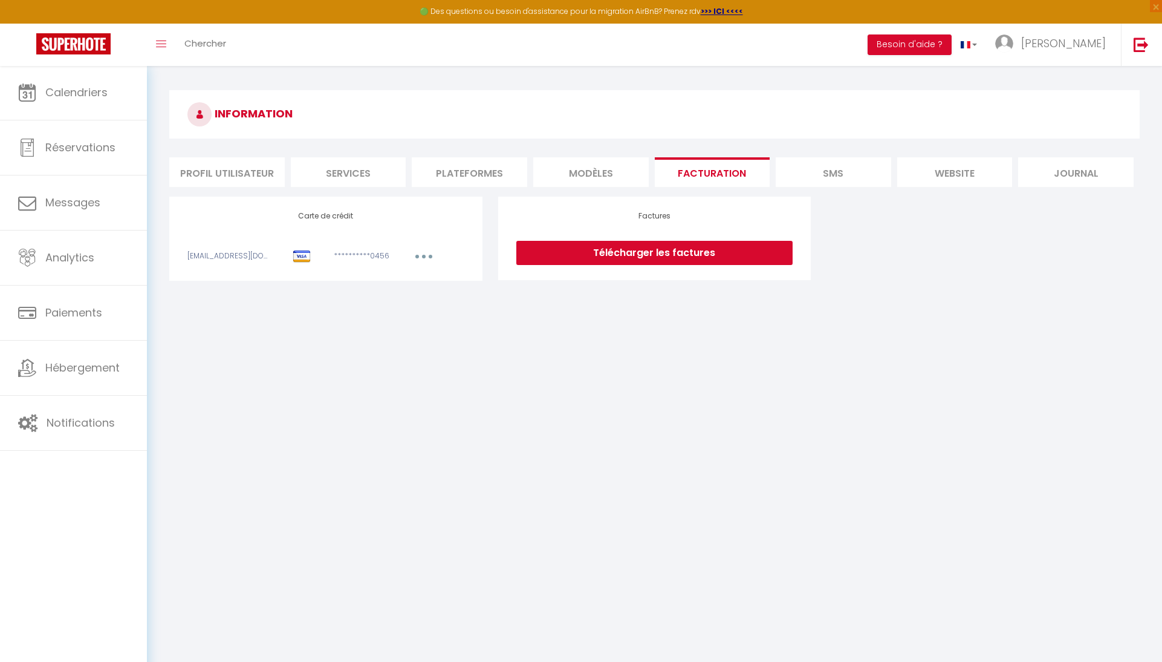
click at [626, 256] on link "Télécharger les factures" at bounding box center [655, 253] width 276 height 24
click at [237, 174] on li "Profil Utilisateur" at bounding box center [227, 172] width 116 height 30
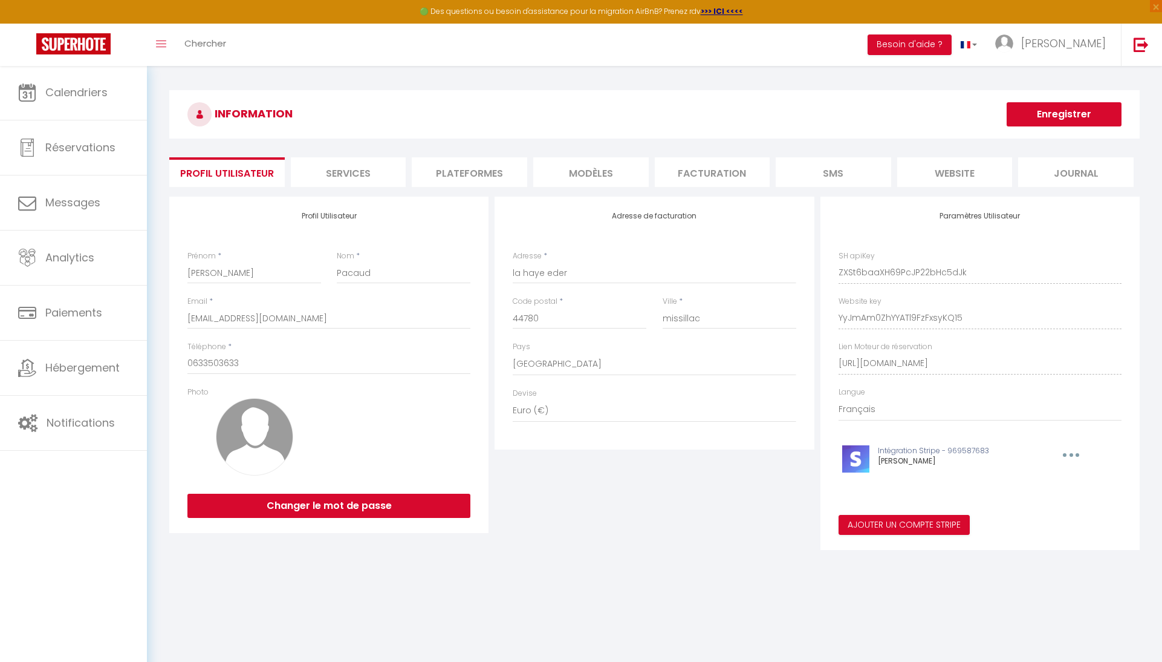
click at [717, 161] on li "Facturation" at bounding box center [713, 172] width 116 height 30
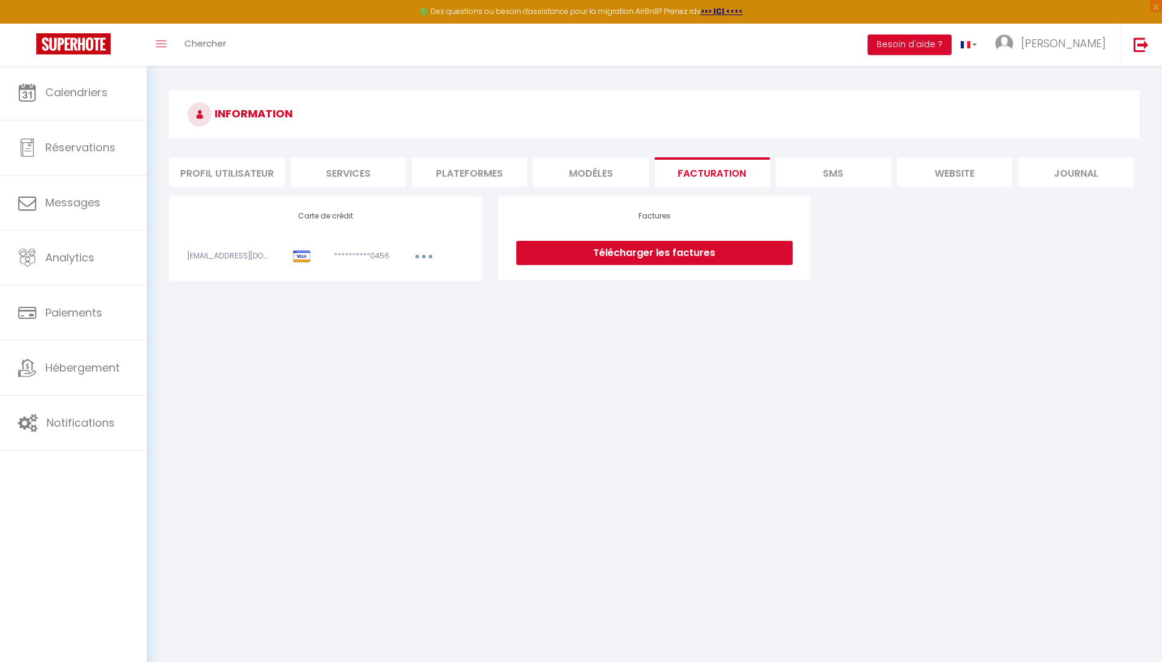
click at [639, 244] on link "Télécharger les factures" at bounding box center [655, 253] width 276 height 24
